Goal: Navigation & Orientation: Find specific page/section

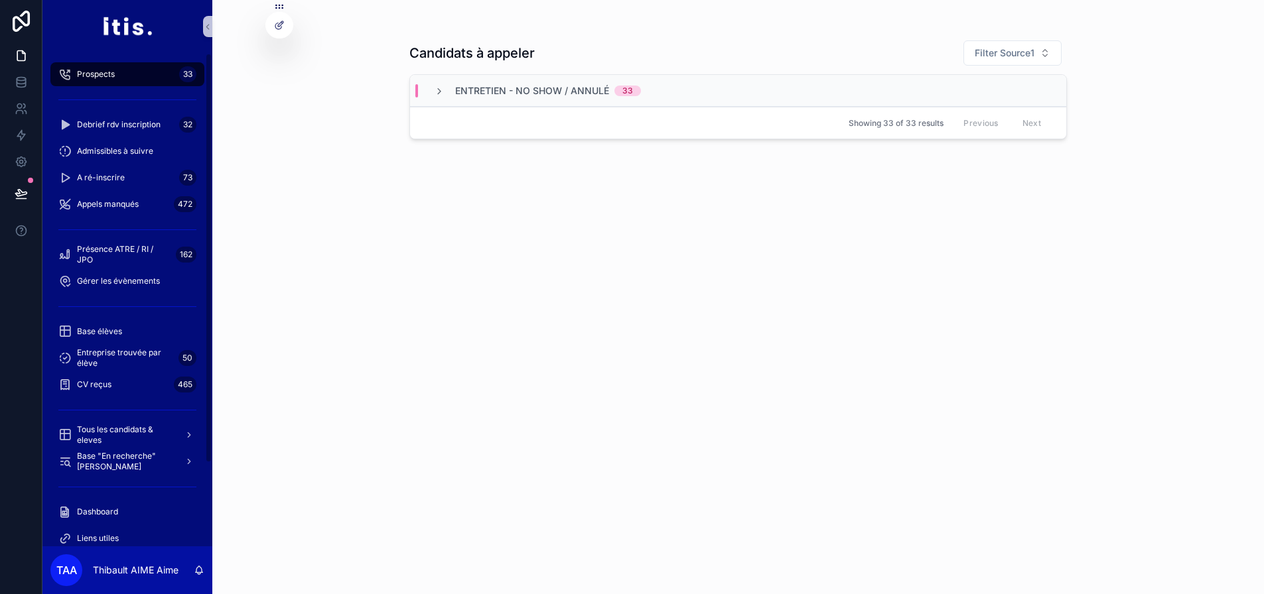
scroll to position [115, 0]
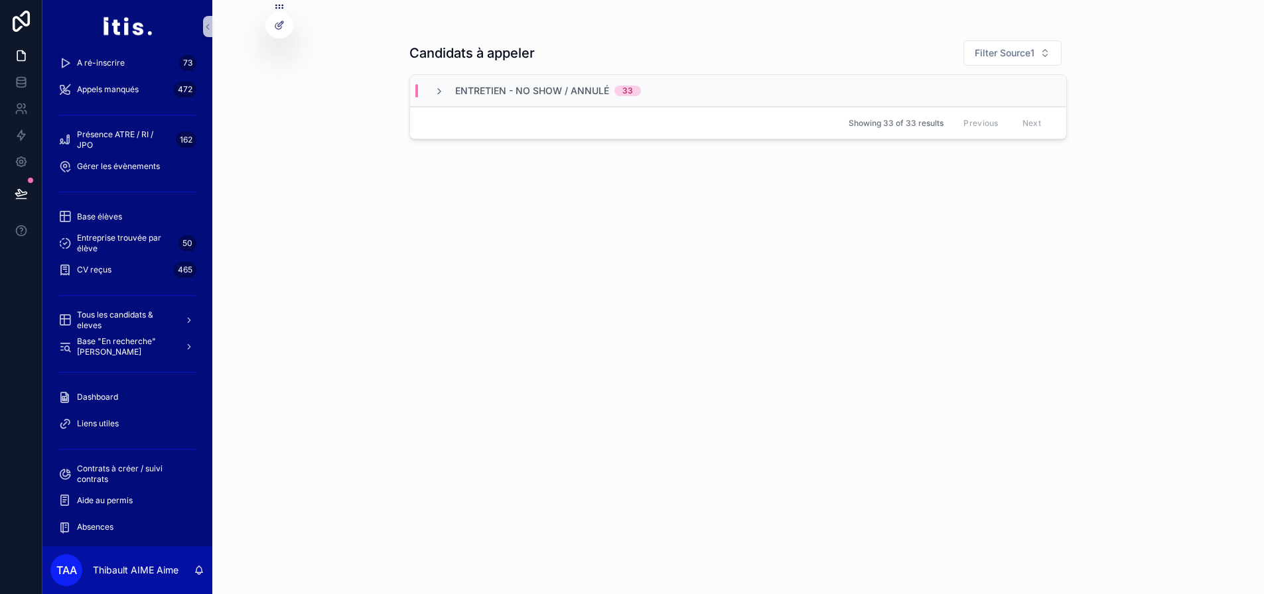
click at [111, 410] on div "Dashboard" at bounding box center [127, 397] width 170 height 27
click at [111, 418] on div "Liens utiles" at bounding box center [127, 423] width 138 height 21
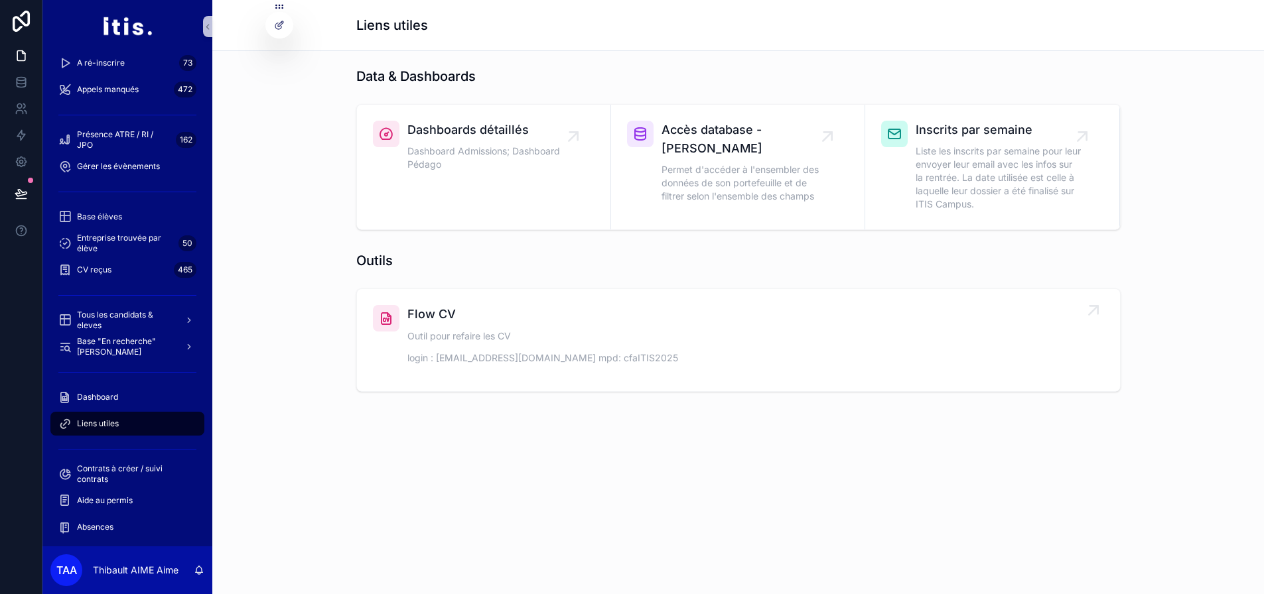
click at [400, 348] on div "Flow CV Outil pour refaire les CV login : licences@horizons-edu.fr mpd: cfaITIS…" at bounding box center [738, 340] width 731 height 70
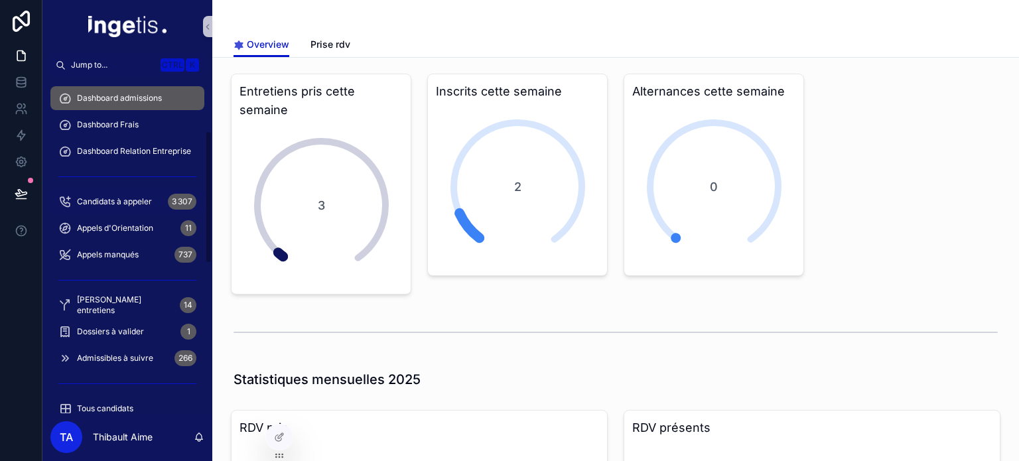
scroll to position [146, 0]
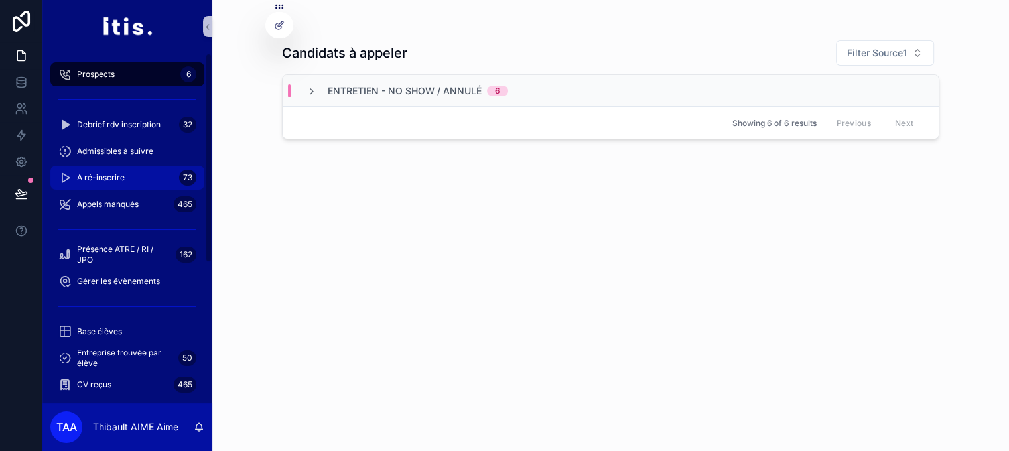
scroll to position [257, 0]
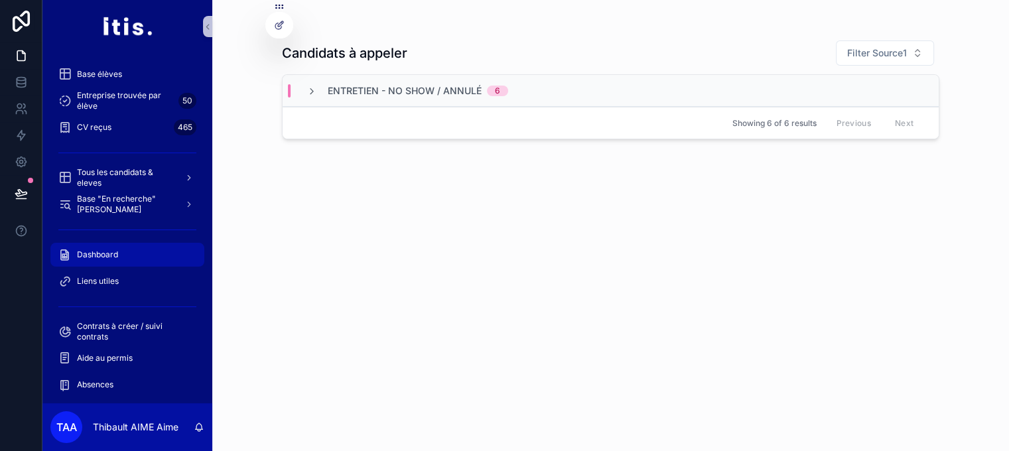
click at [115, 251] on span "Dashboard" at bounding box center [97, 254] width 41 height 11
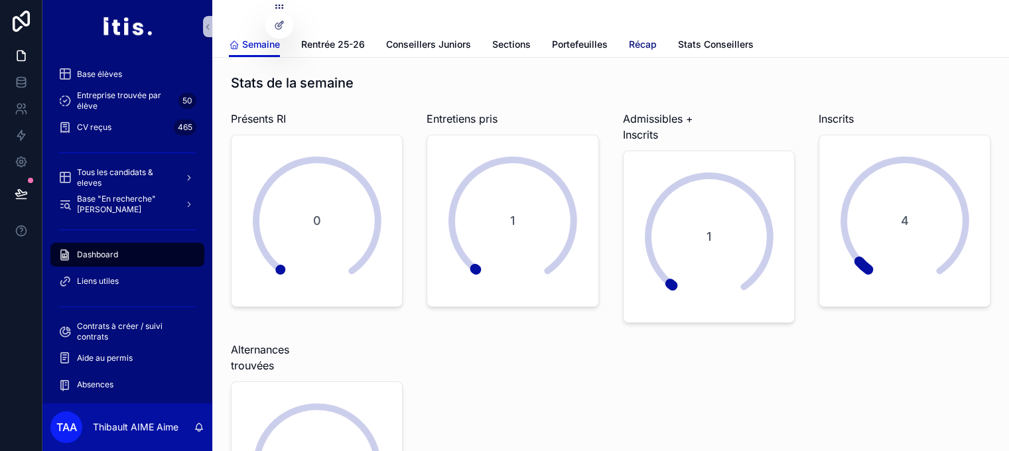
click at [657, 40] on span "Récap" at bounding box center [643, 44] width 28 height 13
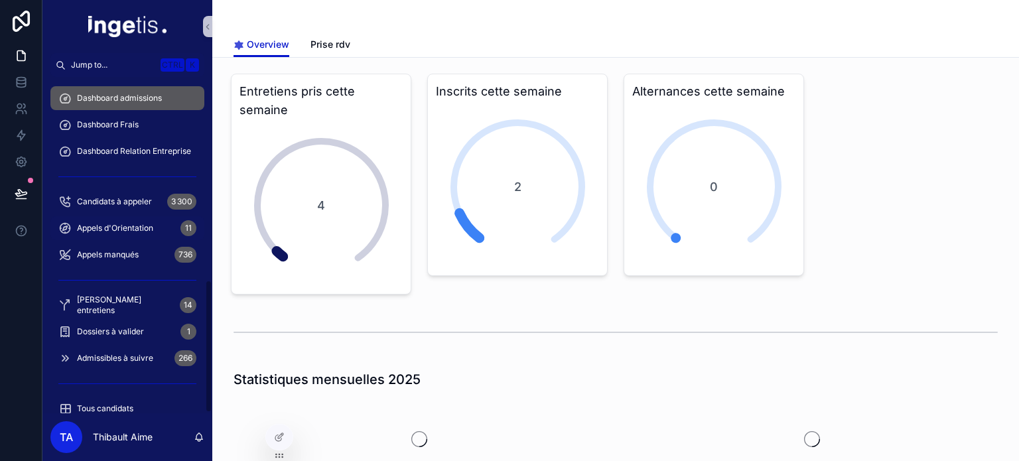
scroll to position [515, 0]
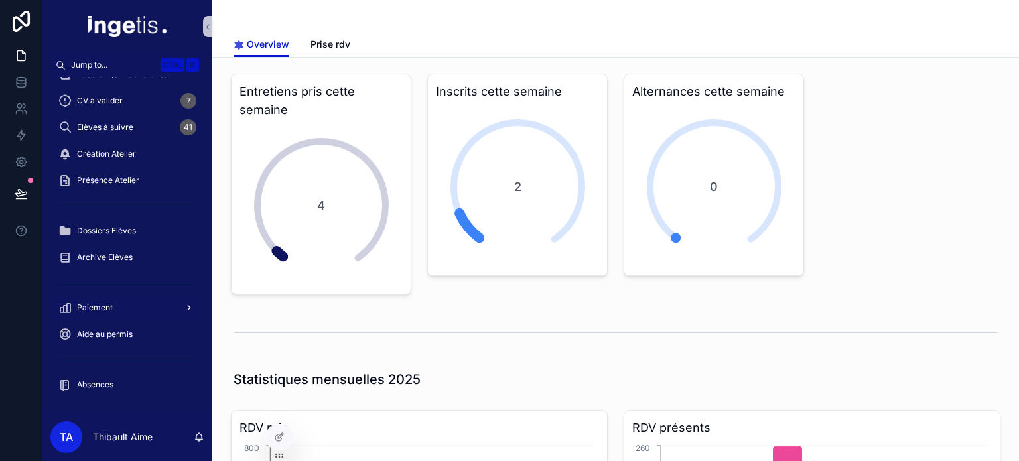
click at [151, 306] on div "Paiement" at bounding box center [127, 307] width 138 height 21
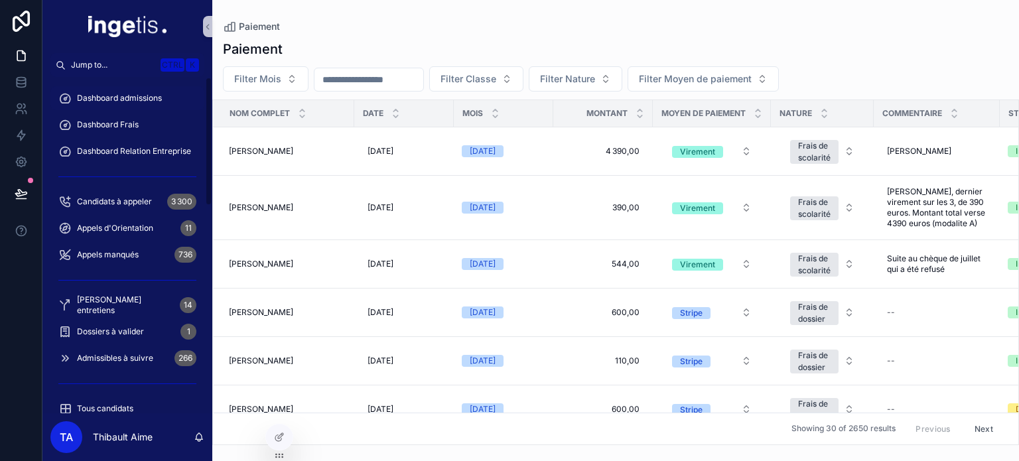
click at [135, 93] on span "Dashboard admissions" at bounding box center [119, 98] width 85 height 11
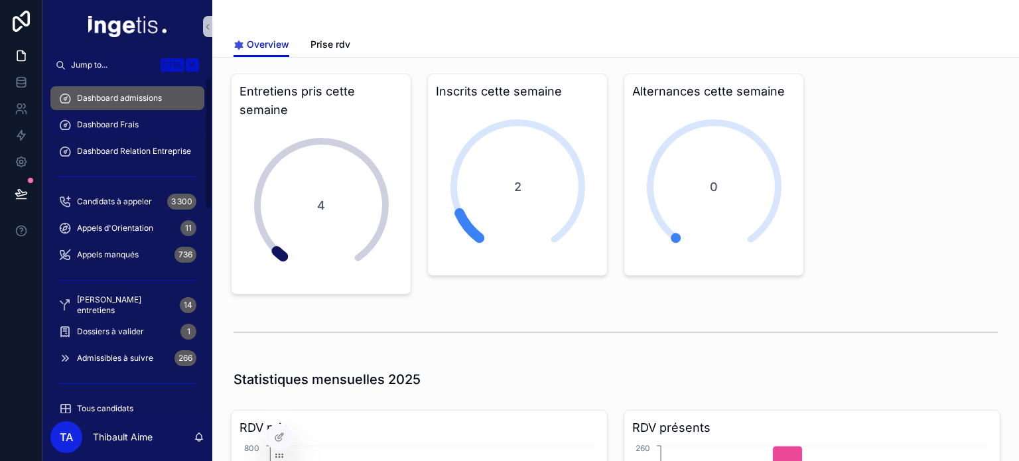
click at [147, 129] on div "Dashboard Frais" at bounding box center [127, 124] width 138 height 21
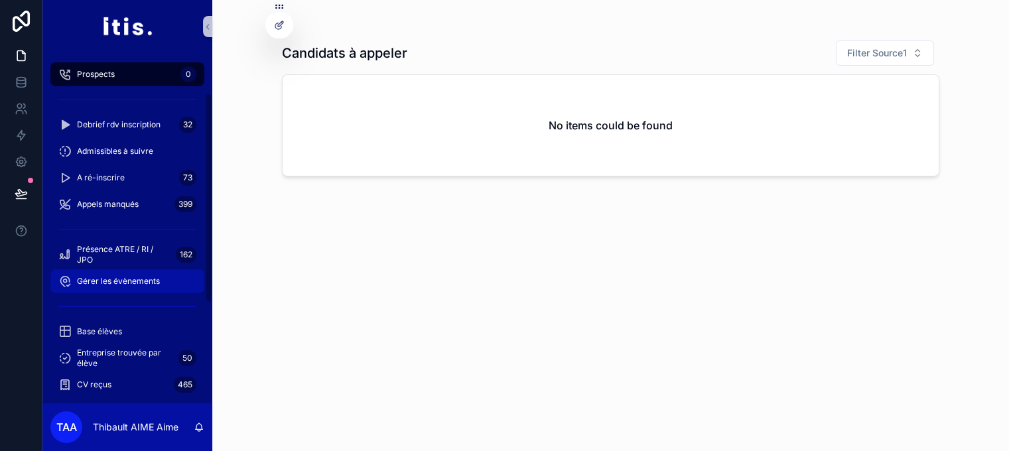
scroll to position [257, 0]
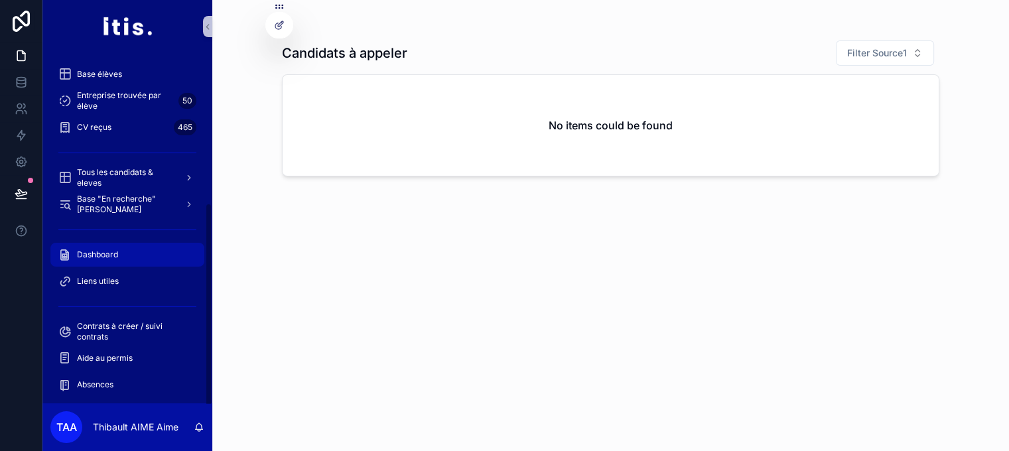
click at [159, 256] on div "Dashboard" at bounding box center [127, 254] width 138 height 21
